Goal: Task Accomplishment & Management: Manage account settings

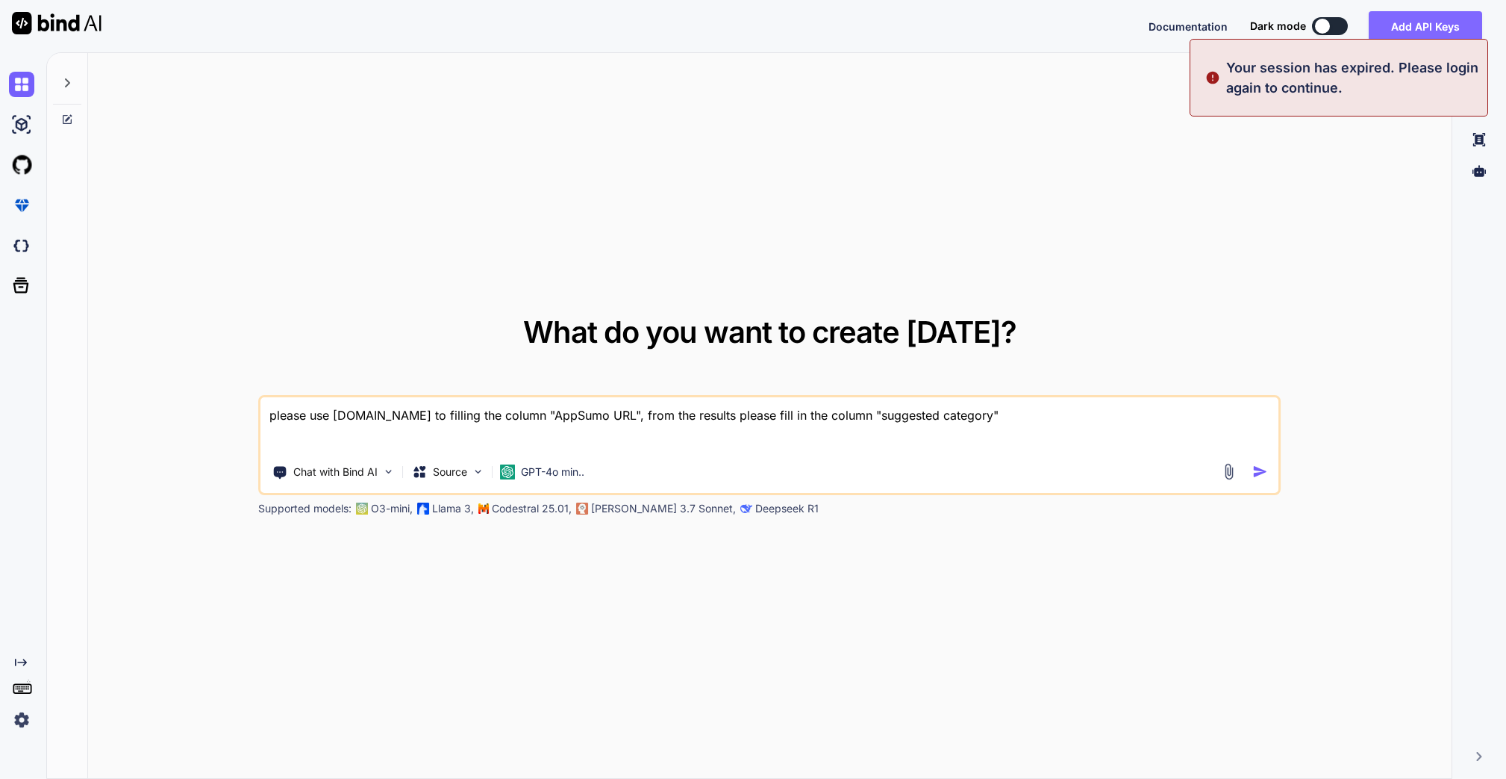
type textarea "x"
click at [1332, 36] on button "Sign in" at bounding box center [1316, 26] width 81 height 30
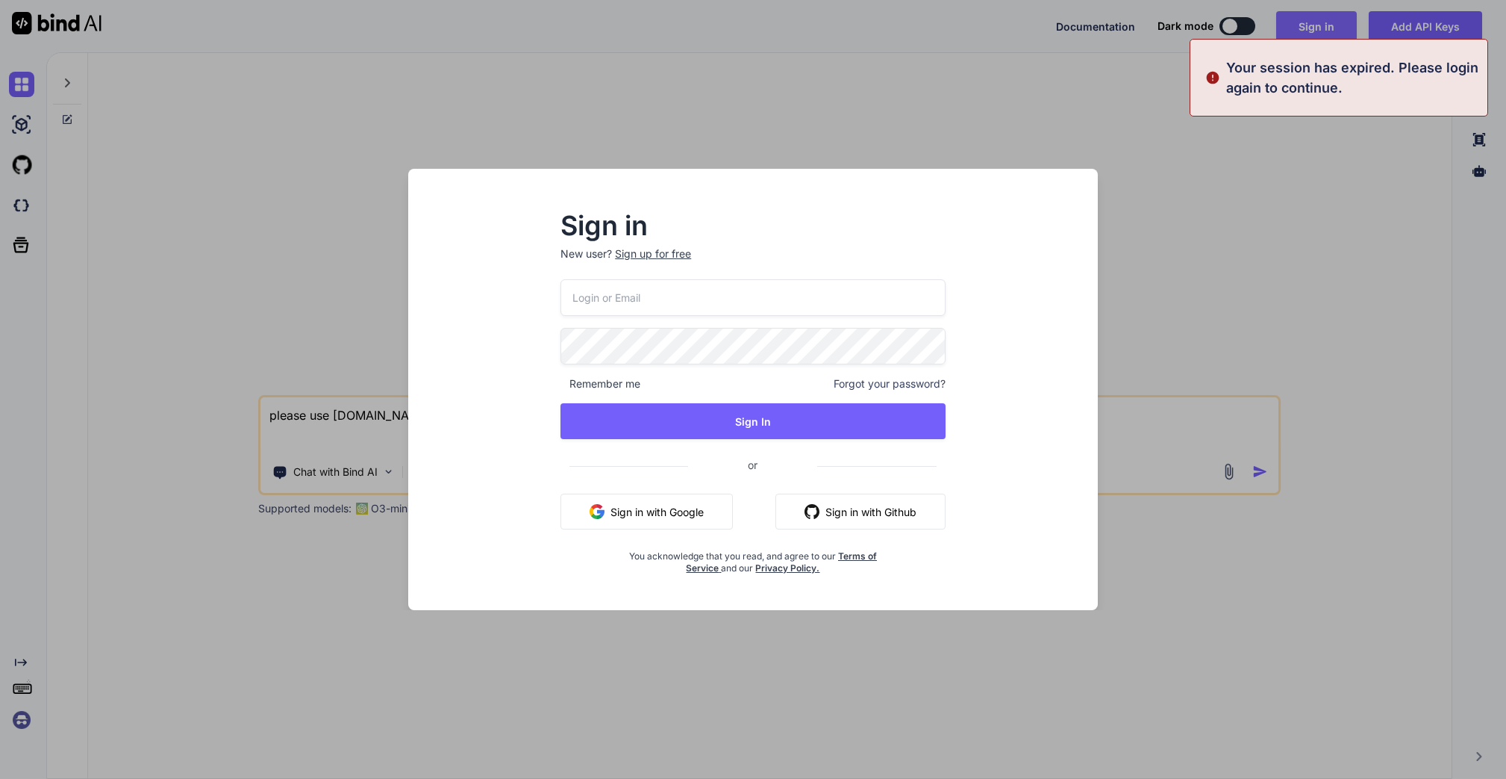
type input "[EMAIL_ADDRESS][PERSON_NAME][DOMAIN_NAME]"
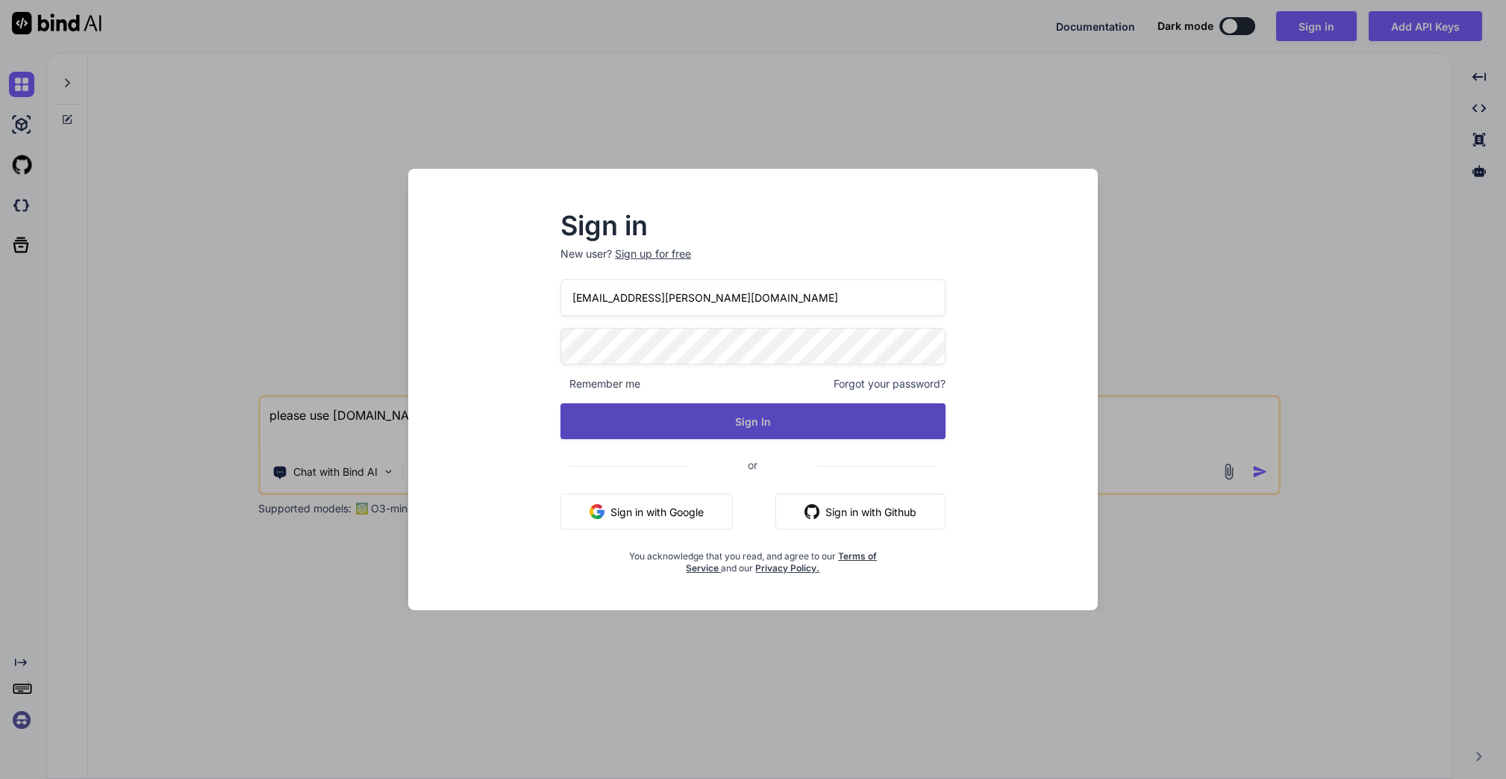
click at [836, 423] on button "Sign In" at bounding box center [753, 421] width 385 height 36
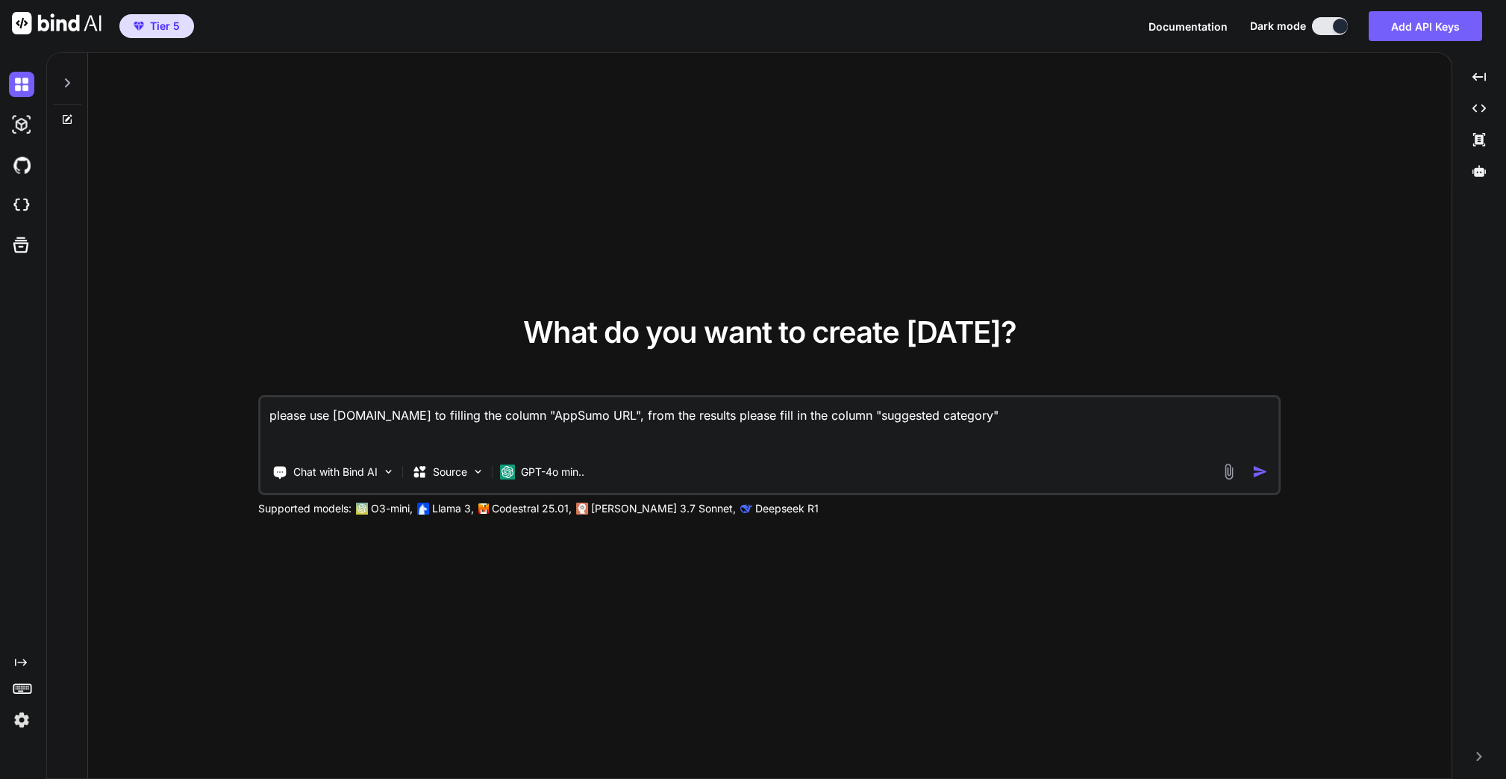
click at [28, 684] on rect at bounding box center [21, 688] width 17 height 9
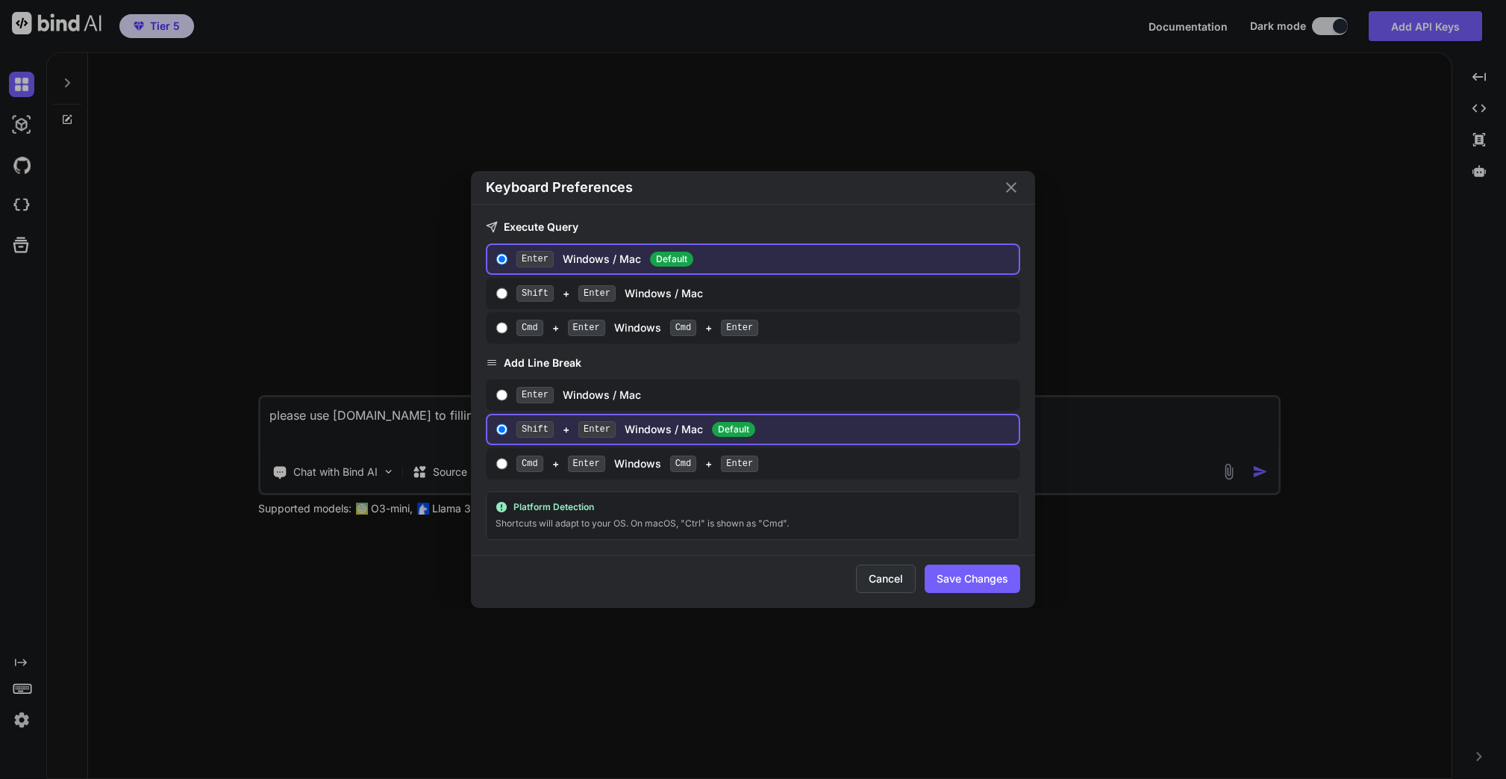
click at [867, 583] on button "Cancel" at bounding box center [886, 578] width 60 height 28
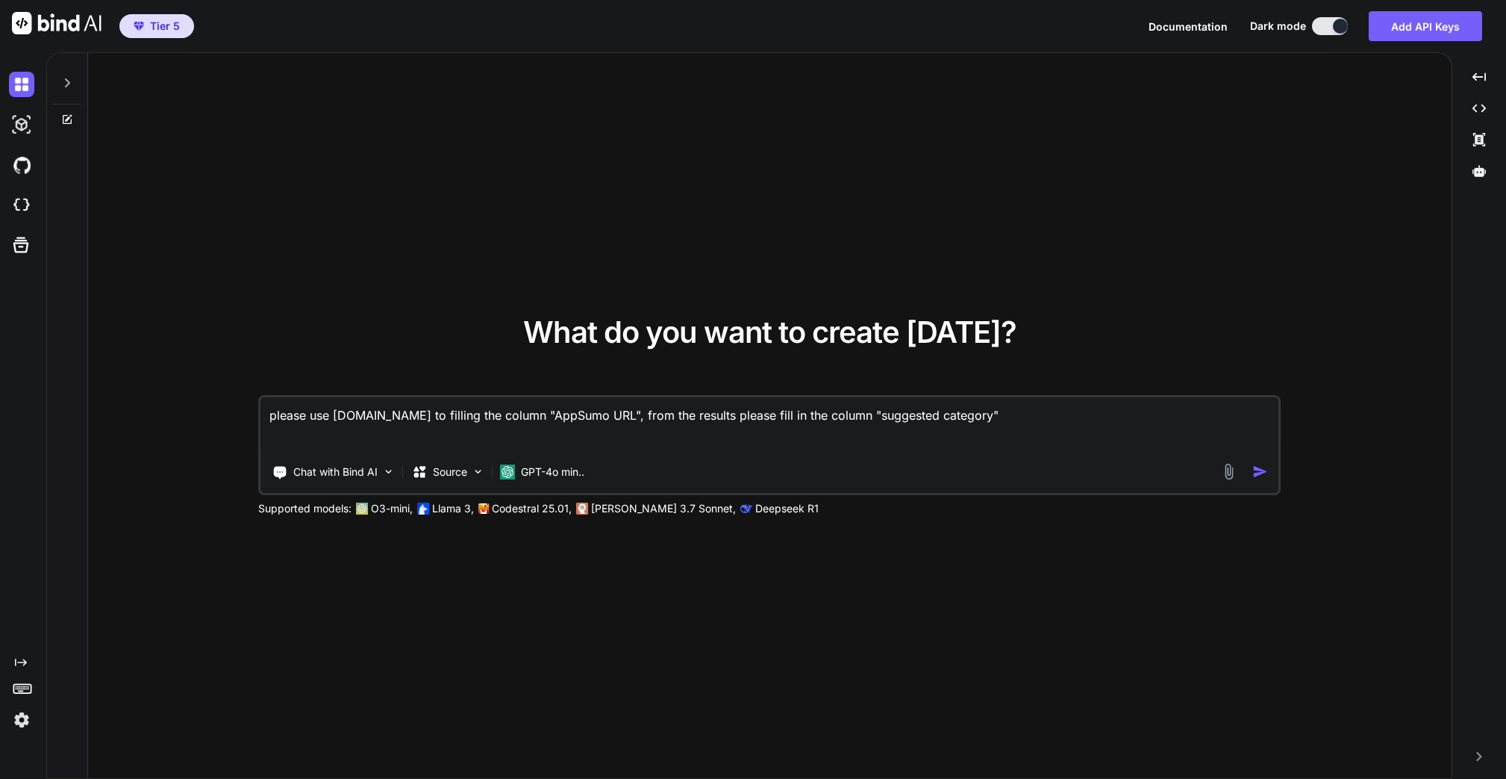
click at [14, 720] on img at bounding box center [21, 719] width 25 height 25
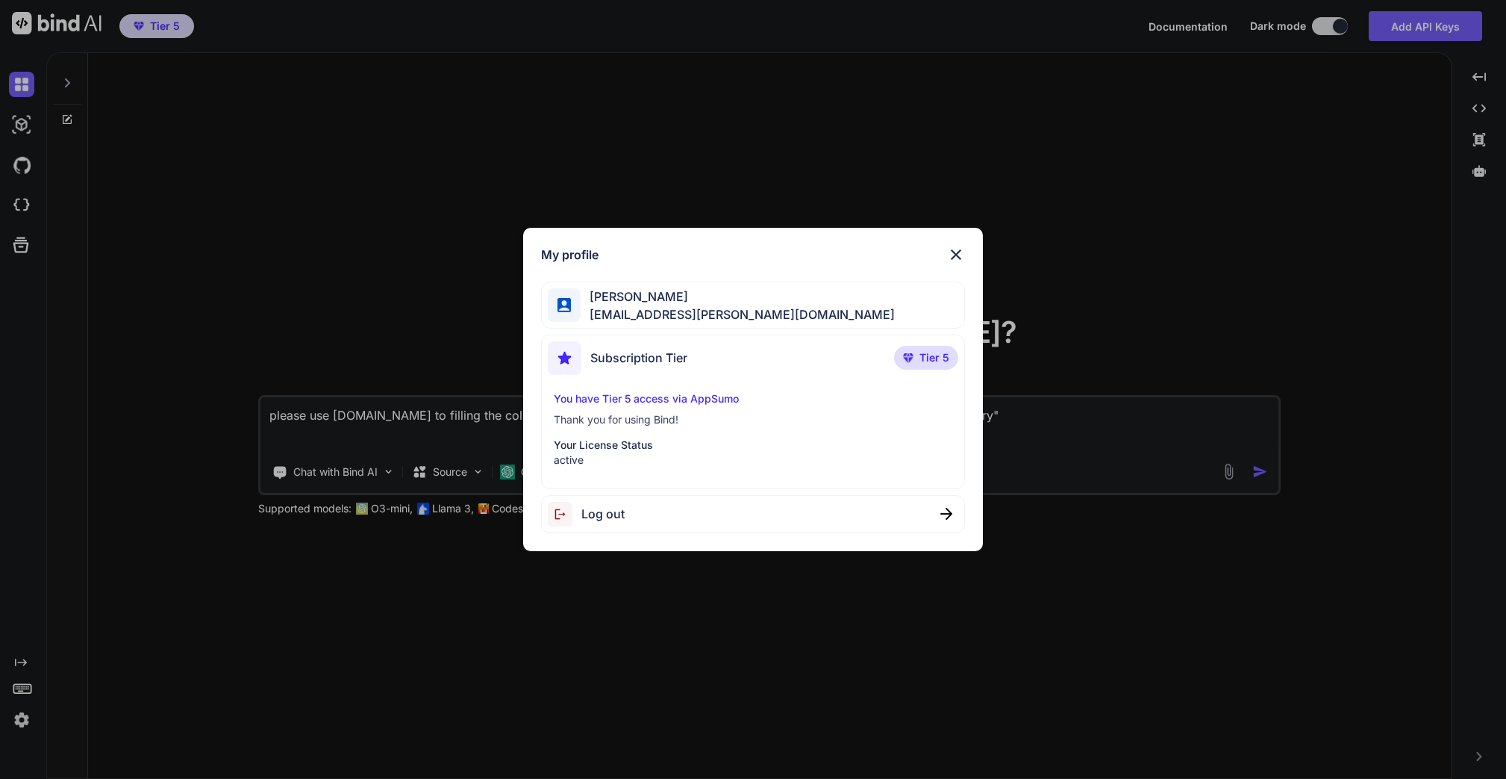
click at [955, 254] on img at bounding box center [956, 255] width 18 height 18
